Goal: Transaction & Acquisition: Purchase product/service

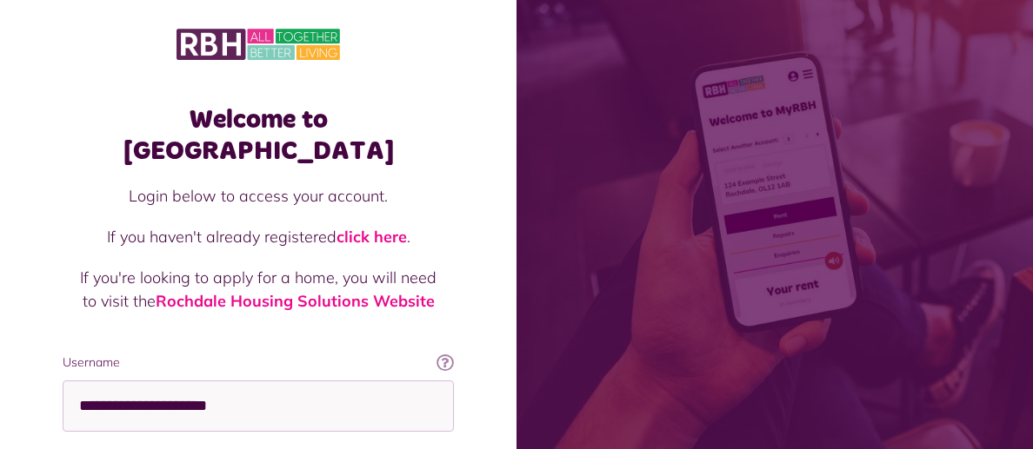
scroll to position [216, 0]
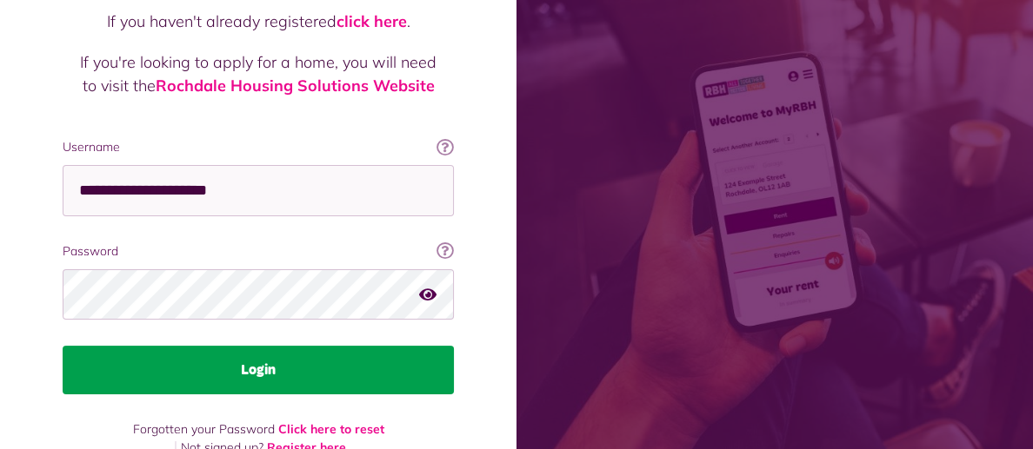
click at [261, 346] on button "Login" at bounding box center [258, 370] width 391 height 49
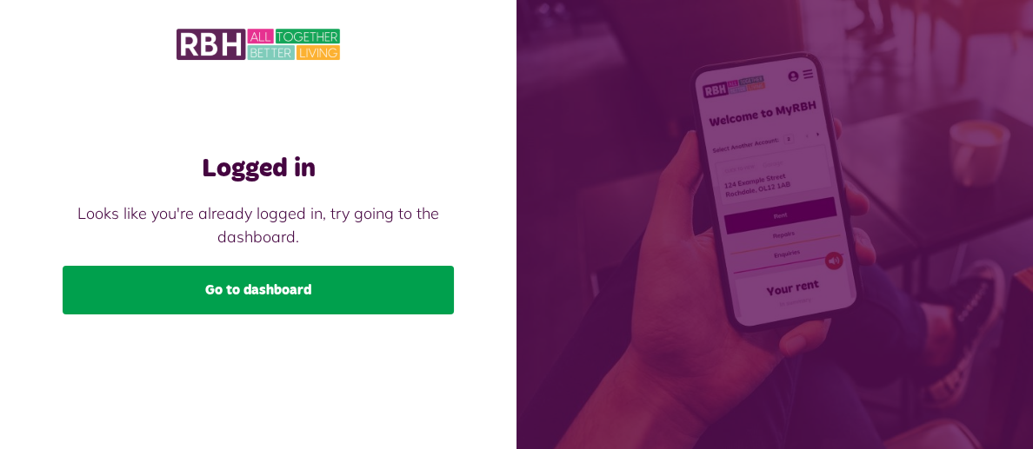
click at [263, 287] on link "Go to dashboard" at bounding box center [258, 290] width 391 height 49
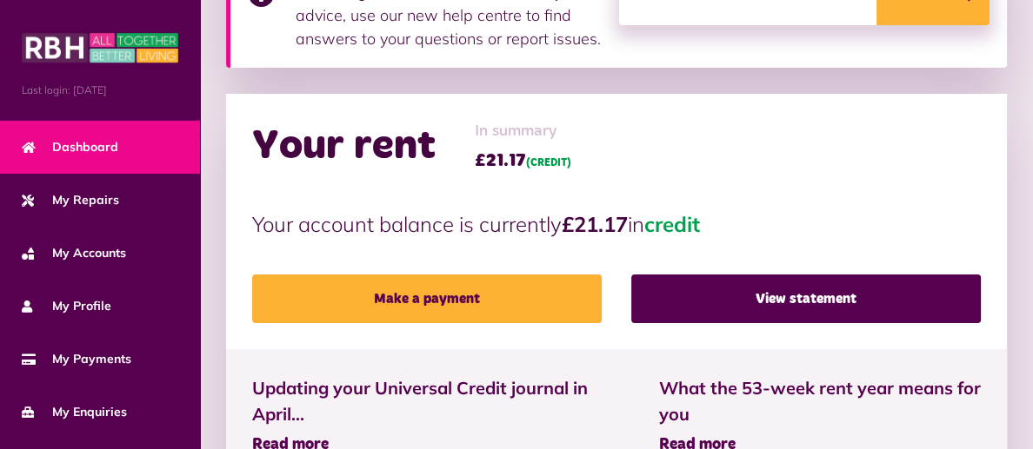
scroll to position [341, 0]
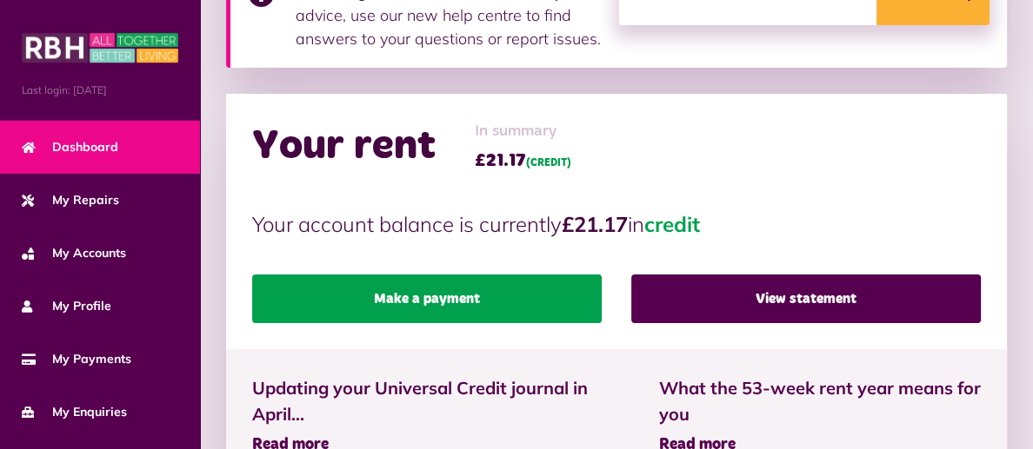
click at [425, 299] on link "Make a payment" at bounding box center [426, 299] width 349 height 49
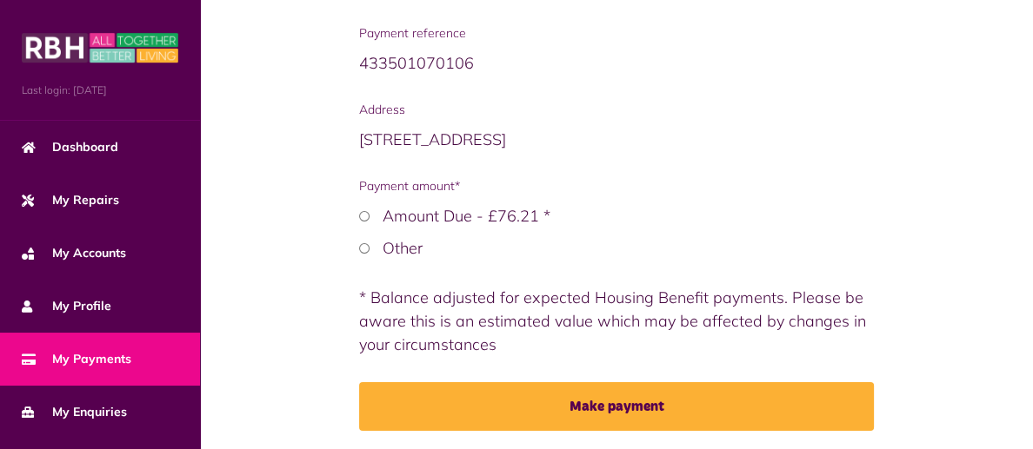
scroll to position [342, 0]
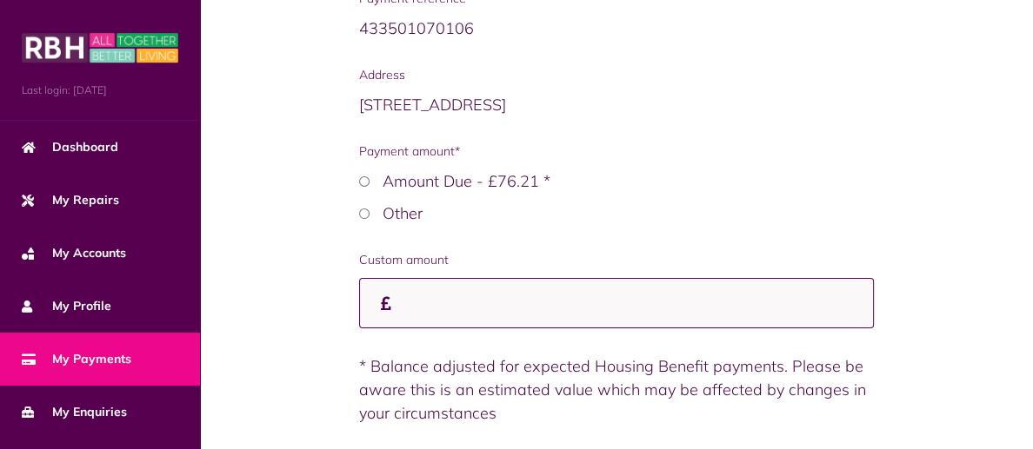
click at [396, 278] on input "Custom amount" at bounding box center [616, 303] width 515 height 51
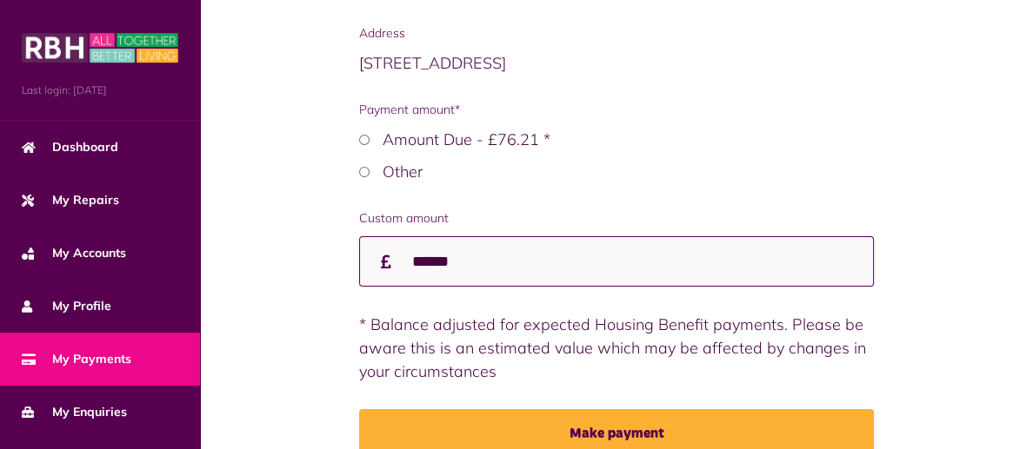
scroll to position [446, 0]
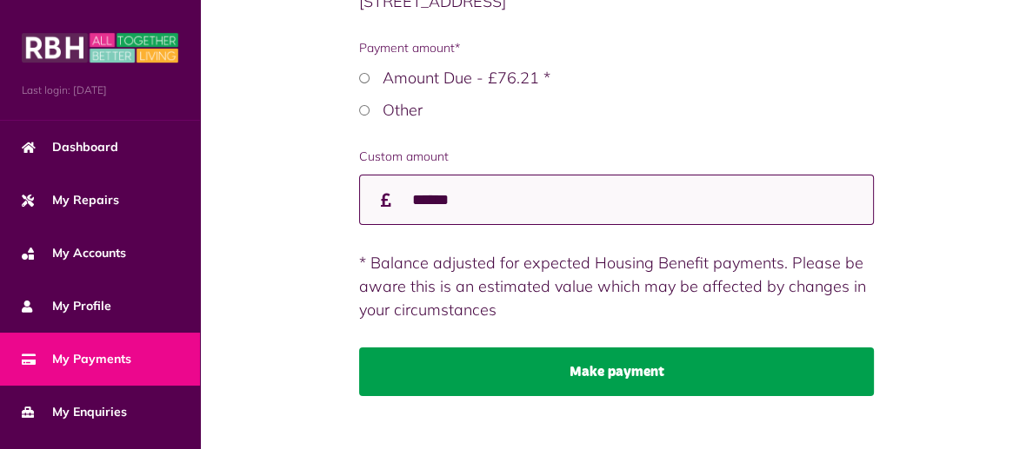
type input "******"
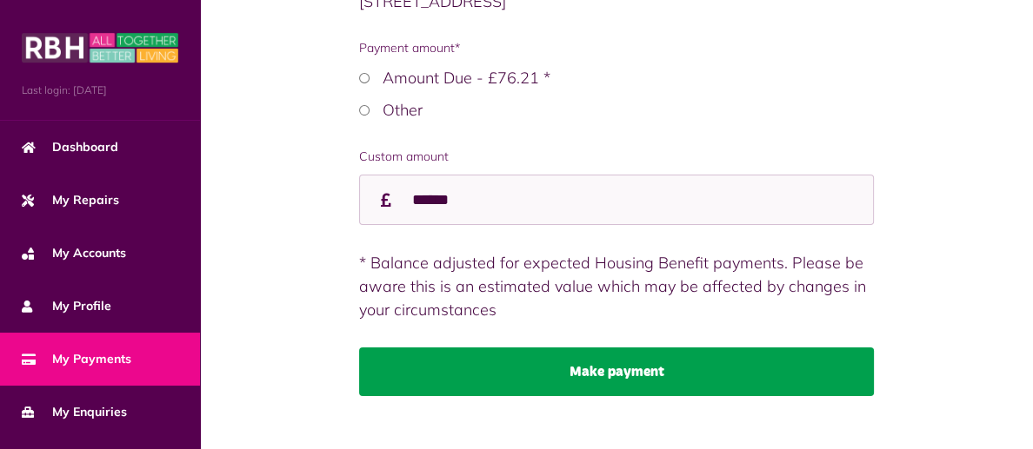
click at [615, 348] on button "Make payment" at bounding box center [616, 372] width 515 height 49
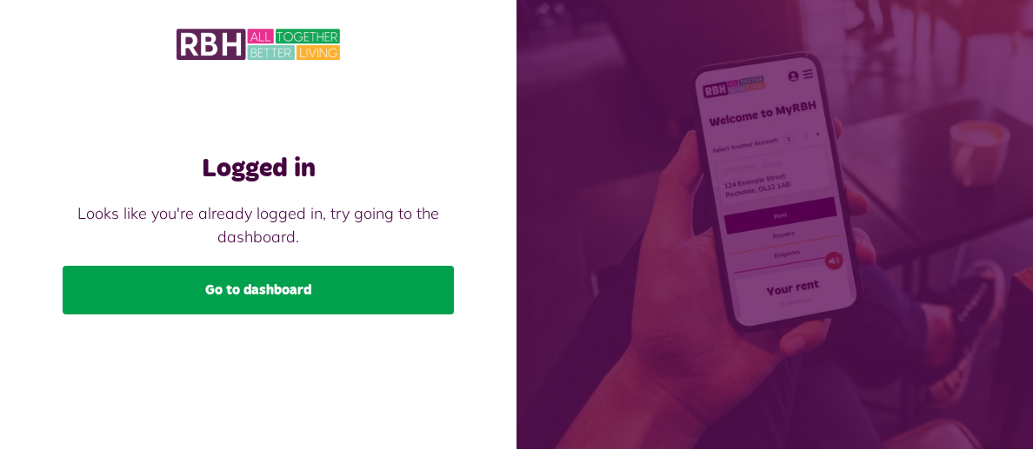
click at [275, 291] on link "Go to dashboard" at bounding box center [258, 290] width 391 height 49
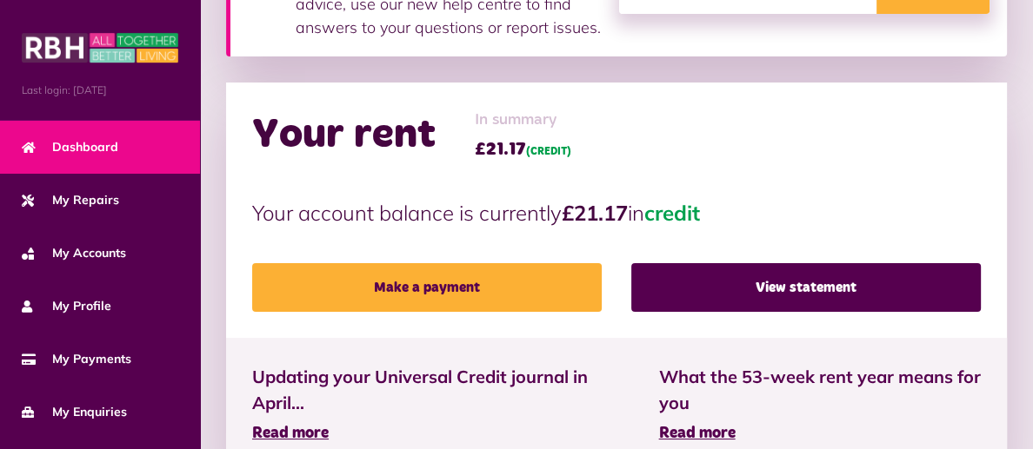
scroll to position [353, 0]
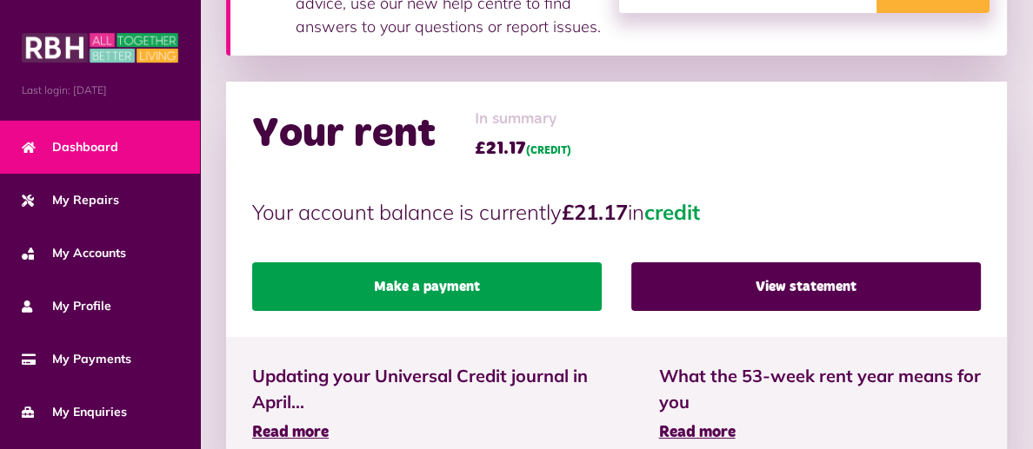
click at [438, 286] on link "Make a payment" at bounding box center [426, 287] width 349 height 49
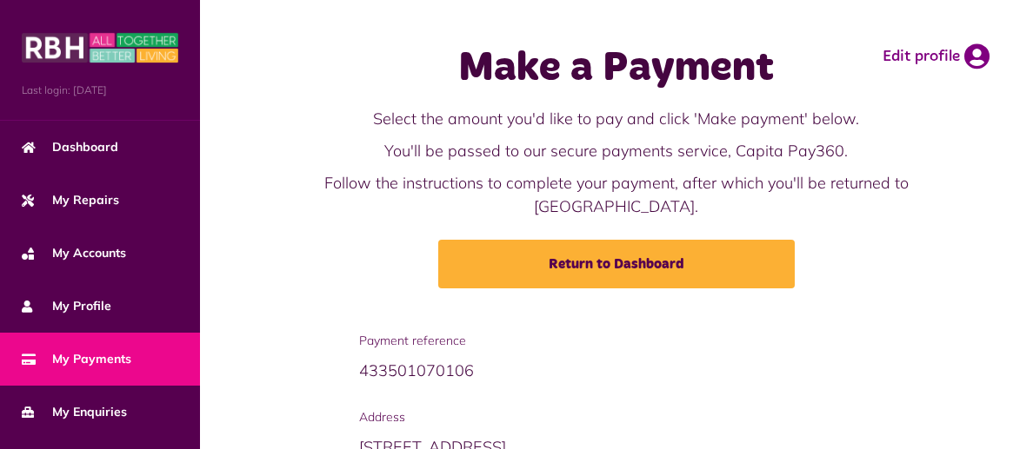
scroll to position [275, 0]
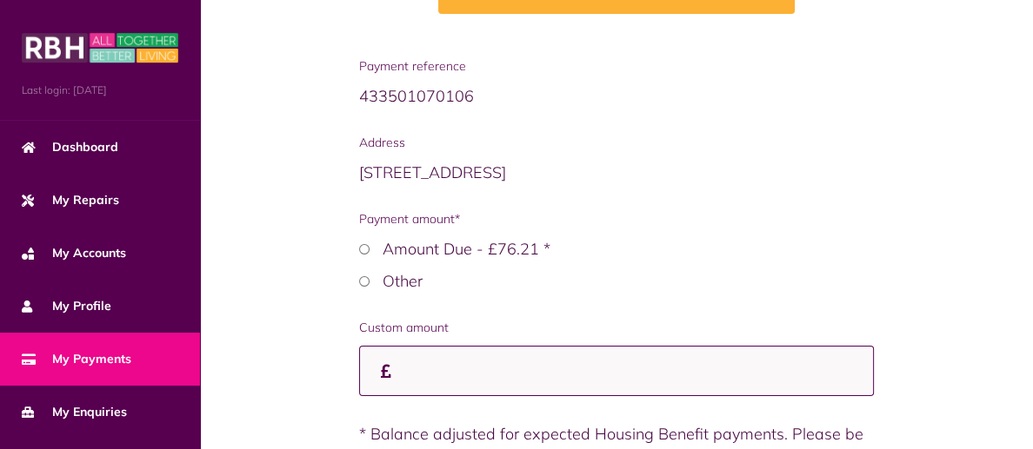
click at [402, 349] on input "Custom amount" at bounding box center [616, 371] width 515 height 51
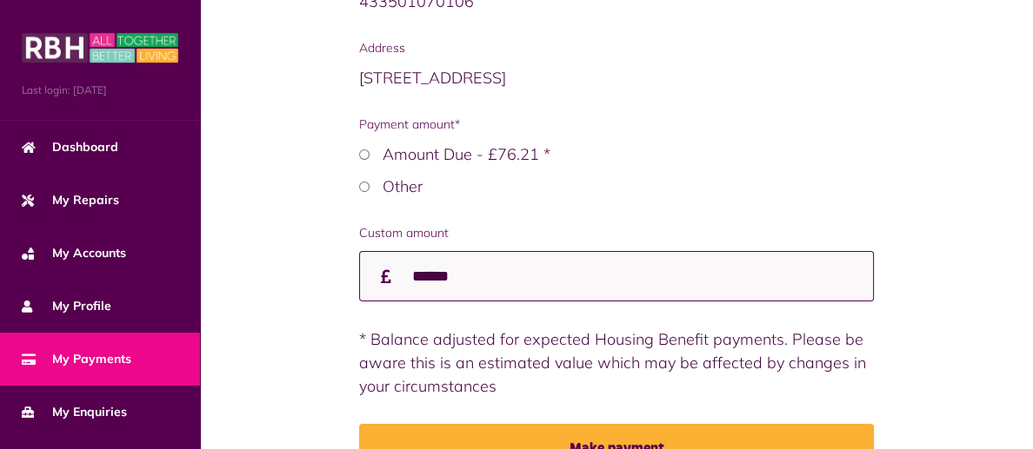
scroll to position [446, 0]
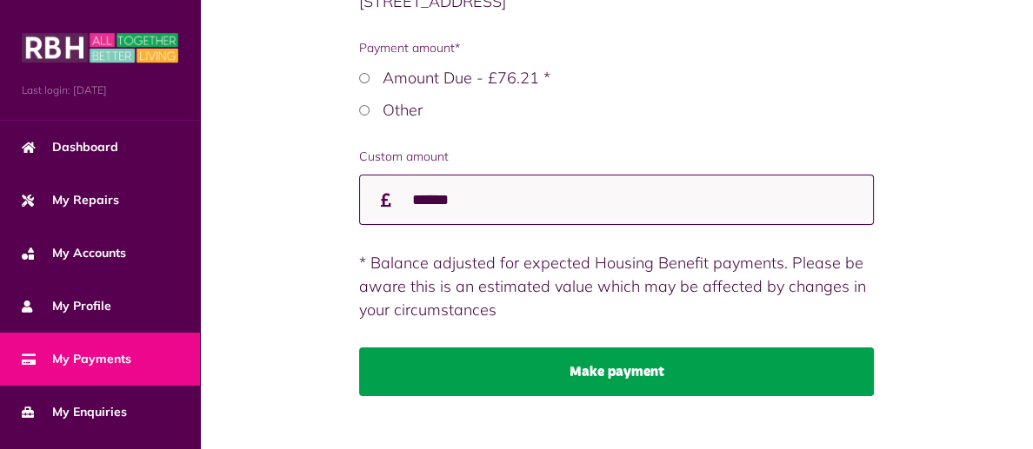
type input "******"
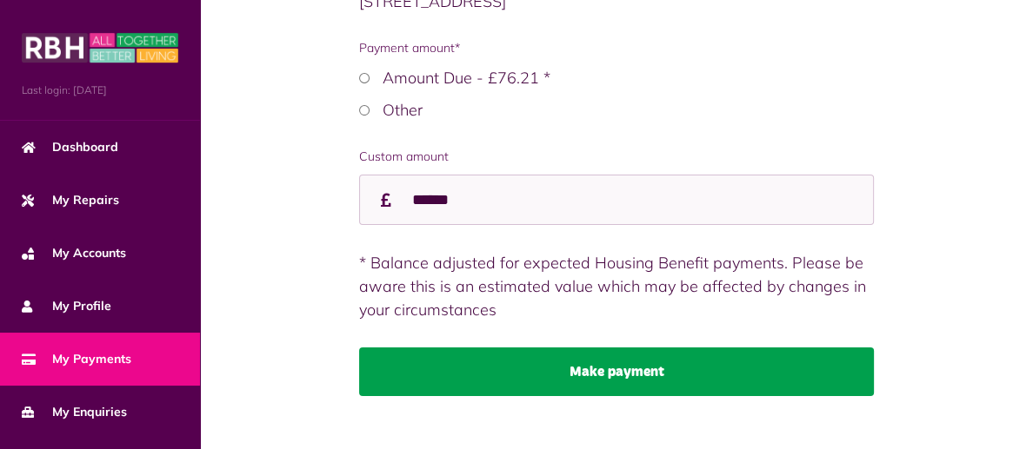
click at [615, 349] on button "Make payment" at bounding box center [616, 372] width 515 height 49
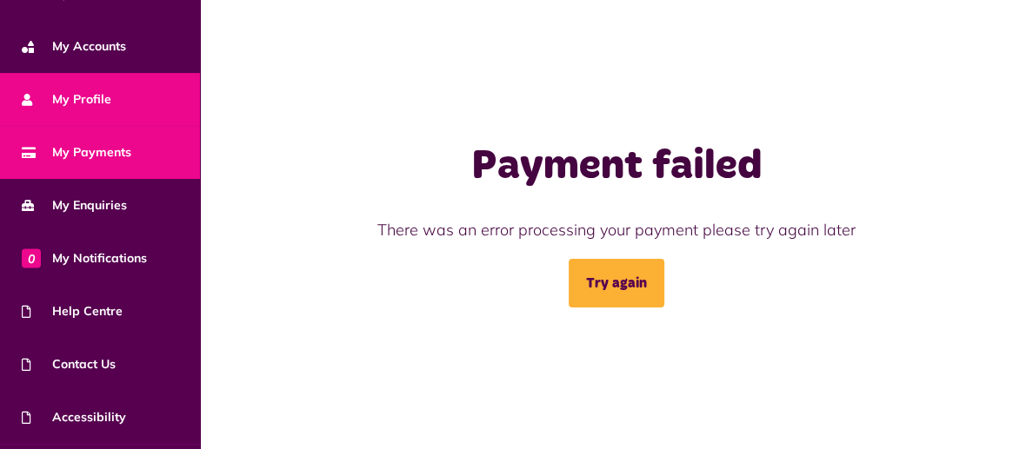
scroll to position [252, 0]
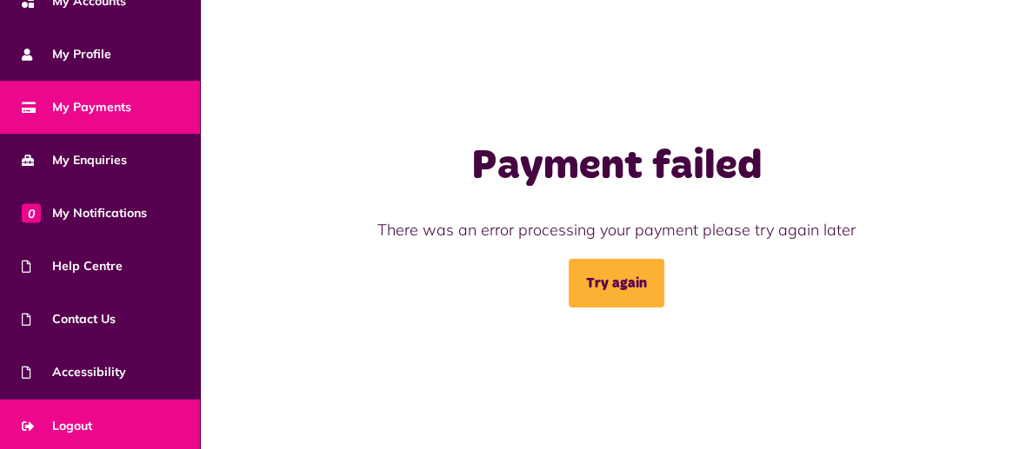
click at [79, 421] on span "Logout" at bounding box center [57, 426] width 70 height 18
